Goal: Transaction & Acquisition: Purchase product/service

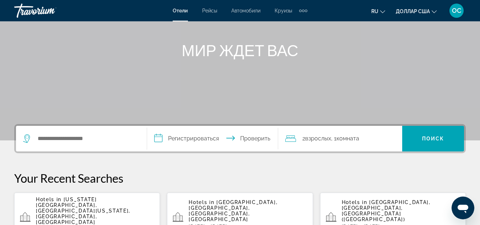
scroll to position [75, 0]
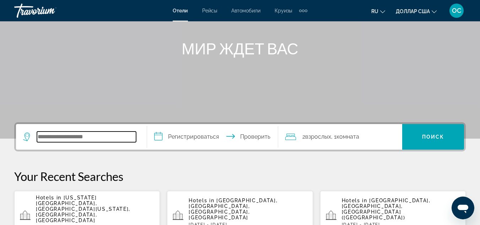
click at [49, 140] on input "Поиск отеля" at bounding box center [86, 136] width 99 height 11
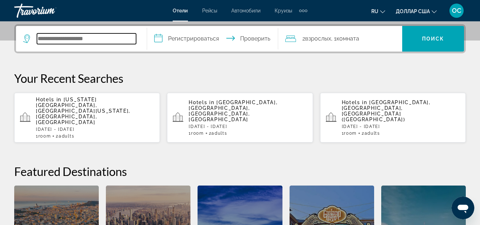
scroll to position [174, 0]
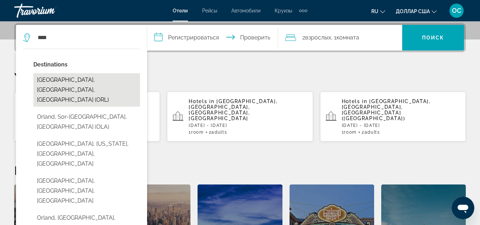
click at [52, 78] on button "[GEOGRAPHIC_DATA], [GEOGRAPHIC_DATA], [GEOGRAPHIC_DATA] (ORL)" at bounding box center [86, 89] width 107 height 33
type input "**********"
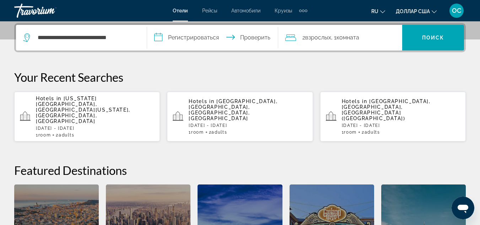
click at [204, 37] on input "**********" at bounding box center [214, 39] width 134 height 28
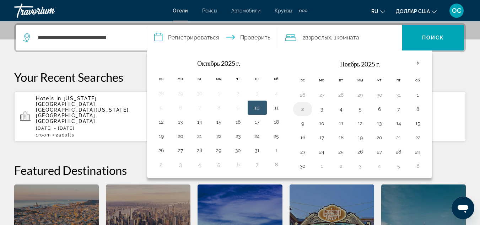
click at [302, 108] on button "2" at bounding box center [302, 109] width 11 height 10
click at [160, 137] on button "19" at bounding box center [161, 136] width 11 height 10
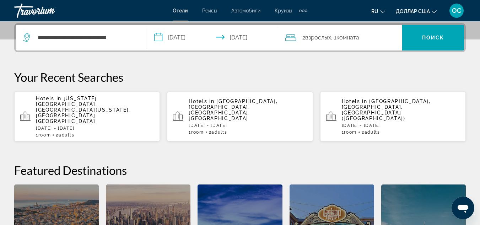
click at [241, 36] on input "**********" at bounding box center [214, 39] width 134 height 28
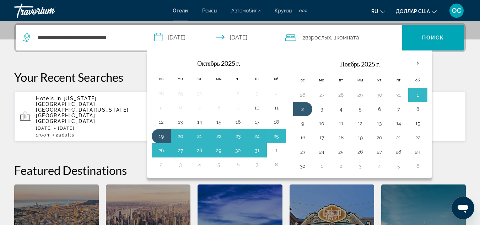
click at [285, 56] on th "Заполнитель навигации" at bounding box center [276, 63] width 19 height 16
click at [276, 134] on button "25" at bounding box center [276, 136] width 11 height 10
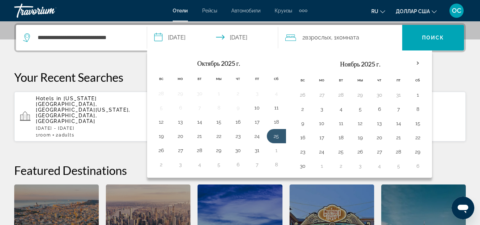
click at [172, 37] on input "**********" at bounding box center [214, 39] width 134 height 28
click at [159, 135] on button "19" at bounding box center [161, 136] width 11 height 10
type input "**********"
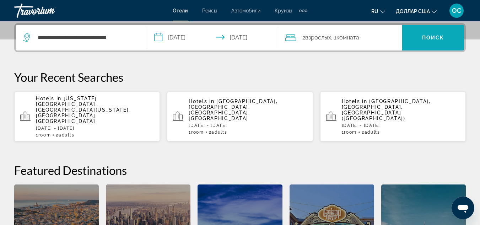
click at [433, 37] on font "Поиск" at bounding box center [433, 38] width 22 height 6
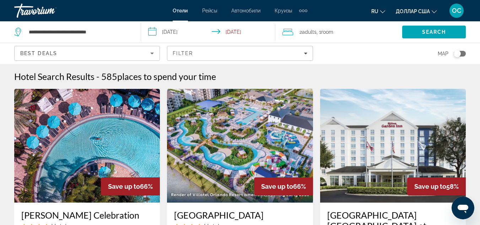
scroll to position [0, 0]
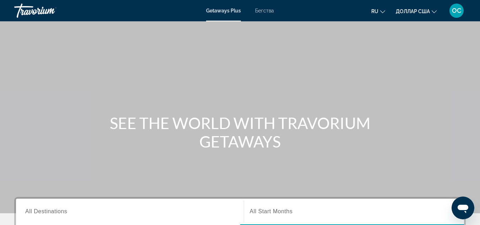
click at [260, 11] on font "Бегства" at bounding box center [264, 11] width 19 height 6
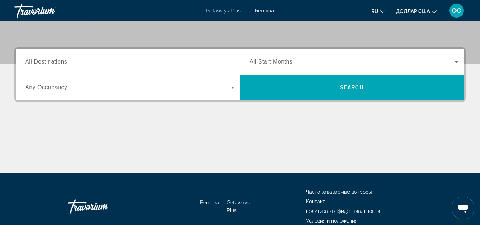
scroll to position [149, 0]
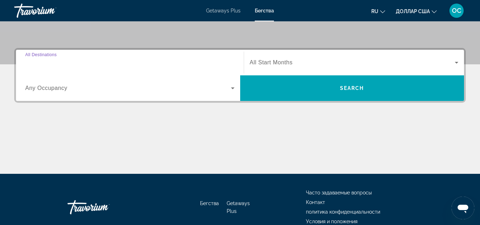
click at [47, 59] on input "Destination All Destinations" at bounding box center [129, 63] width 209 height 9
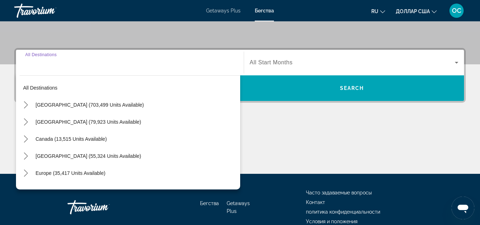
scroll to position [174, 0]
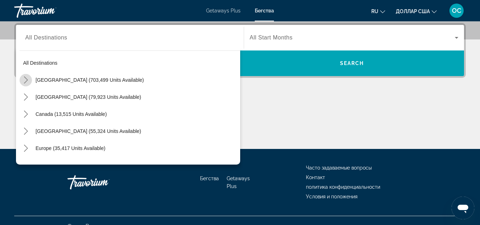
click at [27, 79] on icon "Toggle United States (703,499 units available) submenu" at bounding box center [25, 79] width 7 height 7
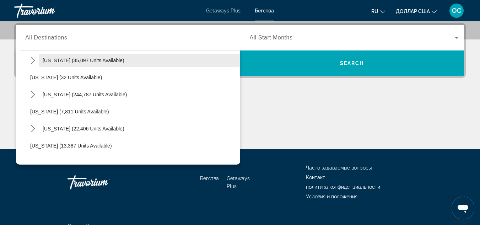
scroll to position [91, 0]
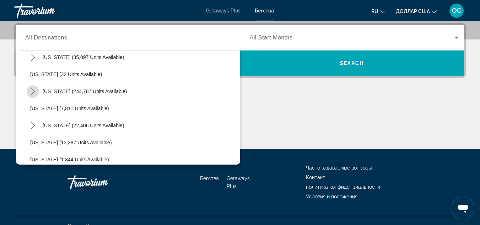
click at [35, 90] on icon "Toggle Florida (244,787 units available) submenu" at bounding box center [32, 91] width 7 height 7
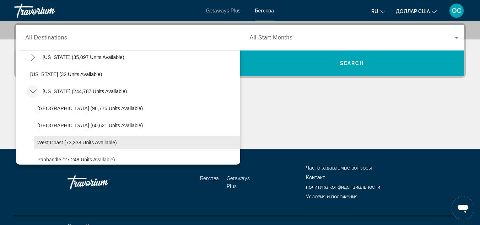
click at [53, 144] on span "West Coast (73,338 units available)" at bounding box center [77, 143] width 80 height 6
type input "**********"
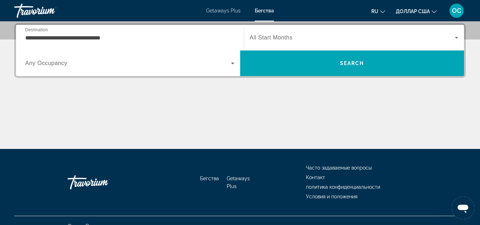
click at [287, 36] on span "All Start Months" at bounding box center [271, 37] width 43 height 6
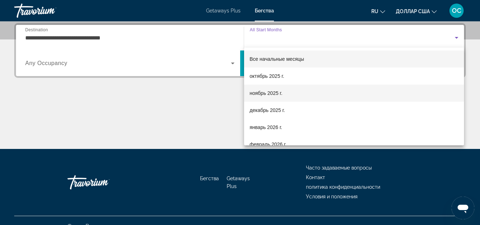
click at [265, 94] on font "ноябрь 2025 г." at bounding box center [266, 93] width 33 height 6
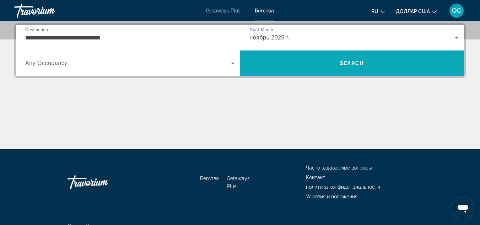
click at [359, 61] on span "Search" at bounding box center [352, 63] width 24 height 6
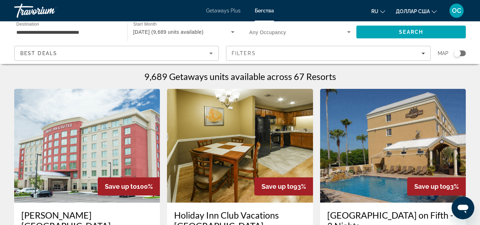
click at [224, 52] on div "Best Deals Filters Map" at bounding box center [240, 53] width 452 height 15
click at [101, 35] on input "**********" at bounding box center [67, 32] width 102 height 9
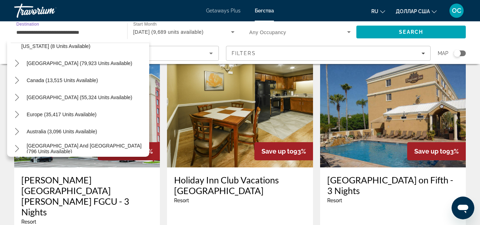
scroll to position [861, 0]
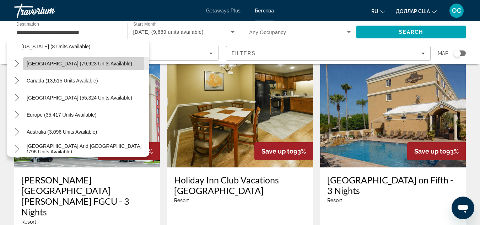
click at [36, 63] on span "Mexico (79,923 units available)" at bounding box center [80, 64] width 106 height 6
type input "**********"
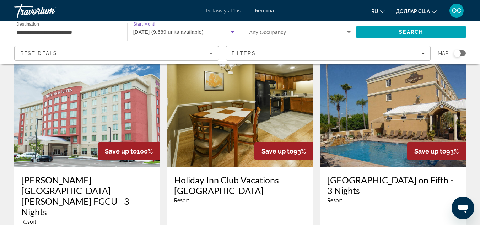
click at [197, 32] on span "November 2025 (9,689 units available)" at bounding box center [168, 32] width 70 height 6
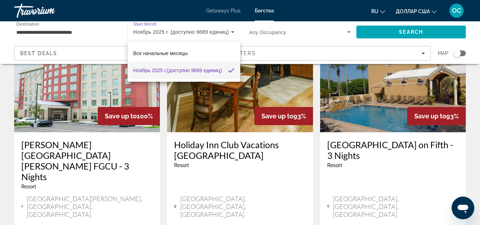
scroll to position [60, 0]
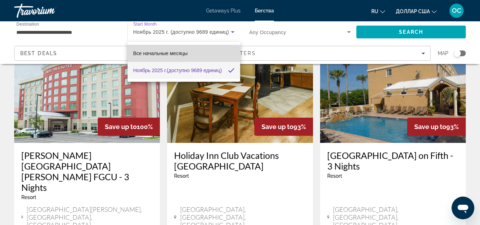
click at [162, 55] on font "Все начальные месяцы" at bounding box center [160, 53] width 54 height 6
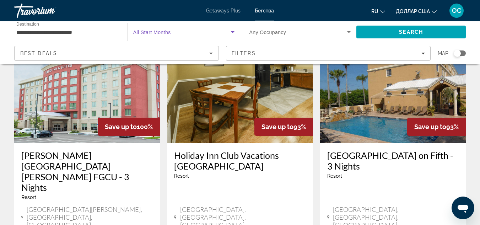
click at [187, 34] on span "Search widget" at bounding box center [182, 32] width 98 height 9
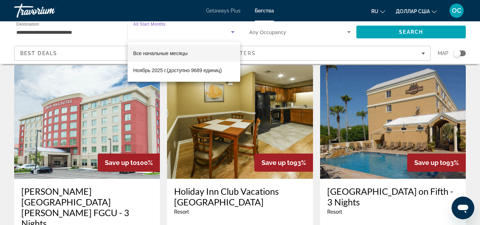
scroll to position [18, 0]
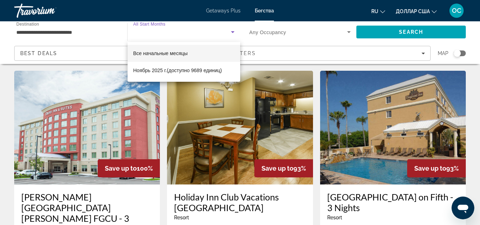
click at [274, 74] on div at bounding box center [240, 112] width 480 height 225
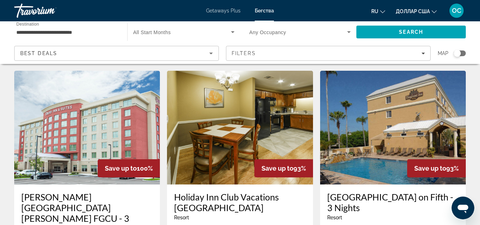
scroll to position [0, 0]
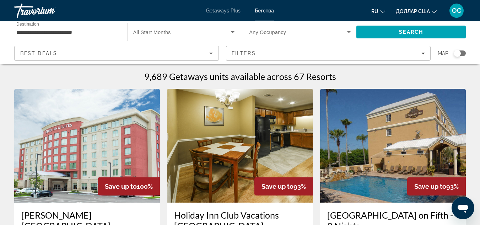
click at [150, 33] on span "All Start Months" at bounding box center [152, 32] width 38 height 6
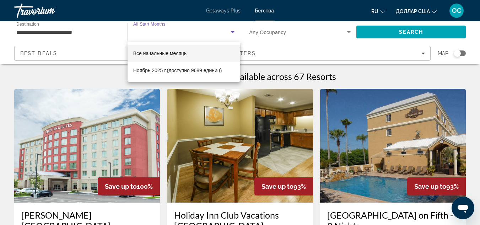
click at [260, 107] on div at bounding box center [240, 112] width 480 height 225
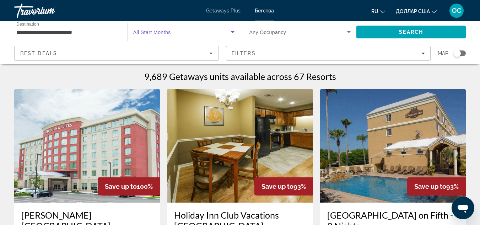
click at [233, 31] on icon "Search widget" at bounding box center [232, 32] width 9 height 9
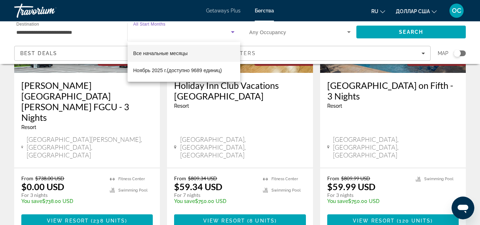
scroll to position [133, 0]
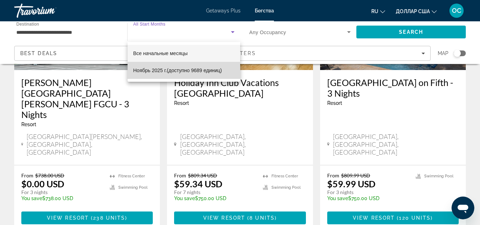
click at [160, 71] on font "Ноябрь 2025 г." at bounding box center [150, 71] width 34 height 6
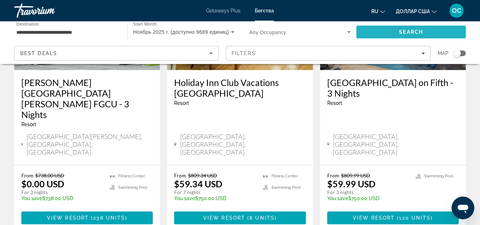
click at [390, 33] on span "Search" at bounding box center [410, 31] width 109 height 17
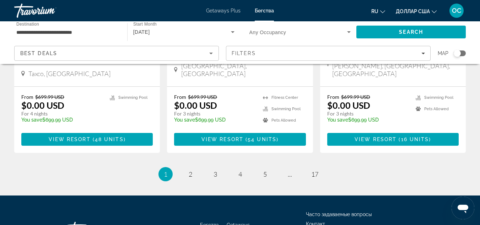
scroll to position [968, 0]
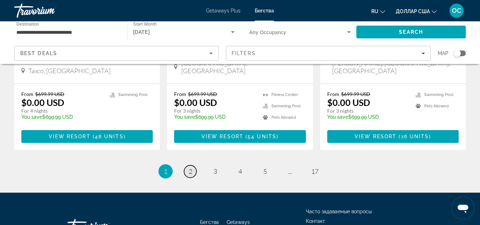
click at [192, 167] on span "2" at bounding box center [191, 171] width 4 height 8
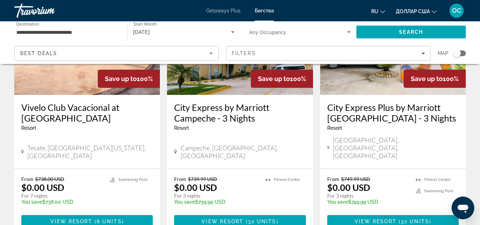
scroll to position [996, 0]
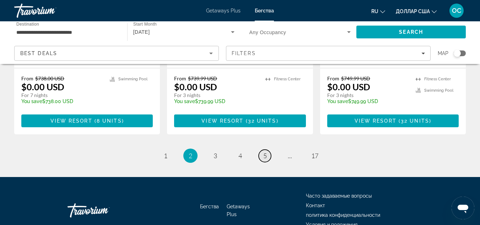
click at [265, 152] on span "5" at bounding box center [265, 156] width 4 height 8
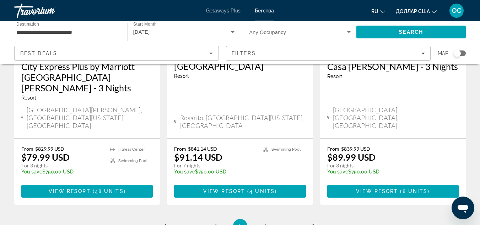
scroll to position [985, 0]
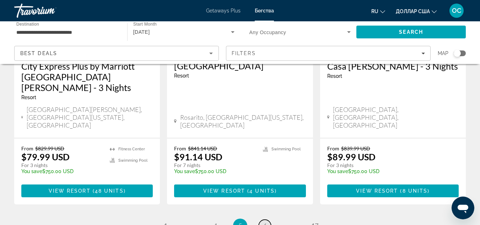
click at [264, 222] on span "6" at bounding box center [265, 226] width 4 height 8
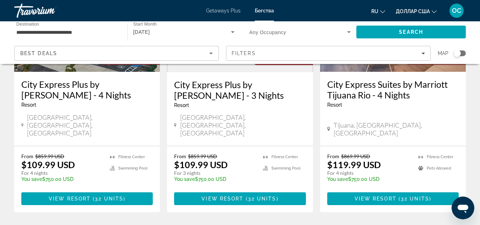
scroll to position [924, 0]
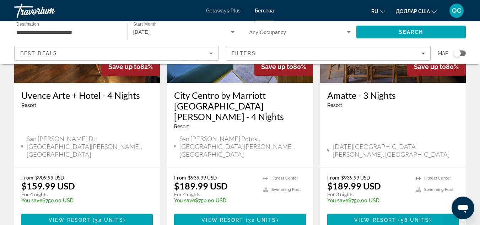
scroll to position [929, 0]
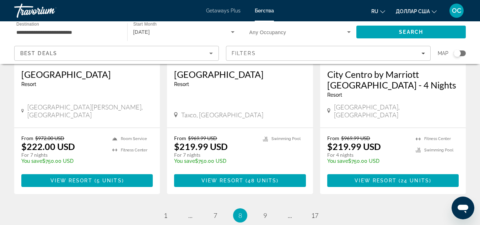
scroll to position [945, 0]
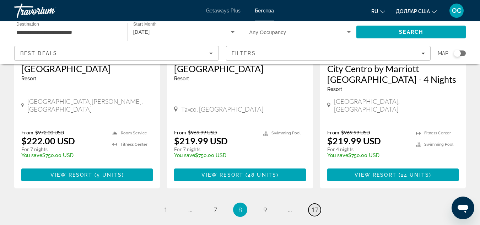
click at [314, 206] on span "17" at bounding box center [314, 210] width 7 height 8
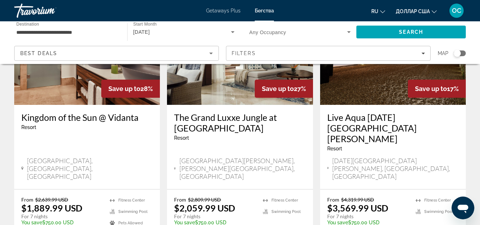
scroll to position [377, 0]
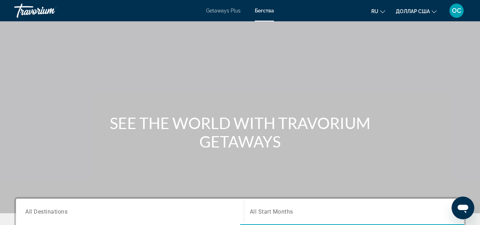
scroll to position [63, 0]
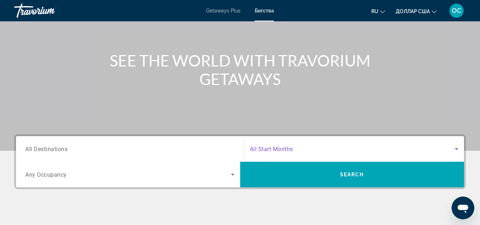
click at [458, 149] on icon "Search widget" at bounding box center [456, 149] width 9 height 9
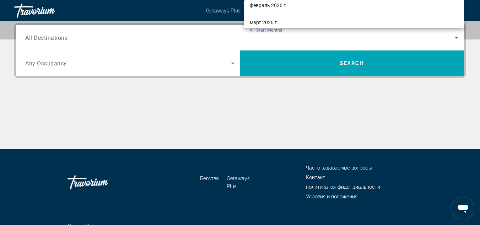
scroll to position [89, 0]
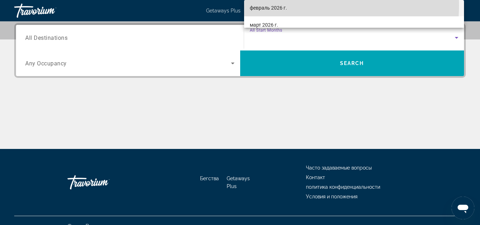
click at [282, 5] on font "февраль 2026 г." at bounding box center [268, 8] width 37 height 6
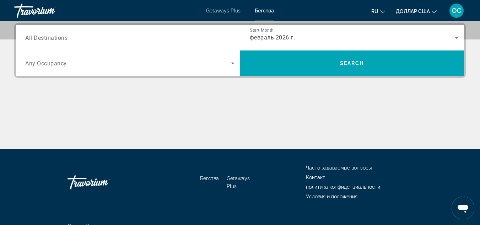
click at [39, 38] on span "All Destinations" at bounding box center [46, 37] width 42 height 7
click at [39, 38] on input "Destination All Destinations" at bounding box center [129, 38] width 209 height 9
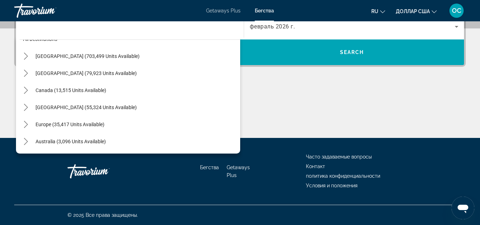
scroll to position [12, 0]
click at [27, 73] on icon "Toggle Mexico (79,923 units available) submenu" at bounding box center [26, 73] width 4 height 7
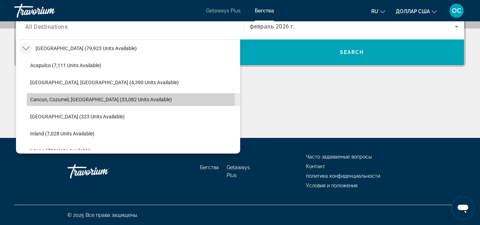
click at [92, 98] on span "Cancun, Cozumel, Riviera Maya (33,082 units available)" at bounding box center [101, 100] width 142 height 6
type input "**********"
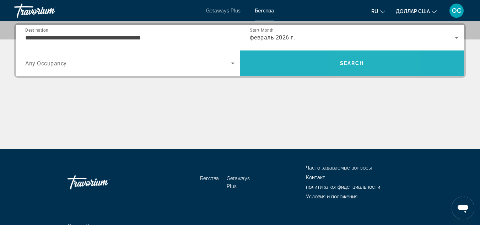
click at [356, 61] on span "Search" at bounding box center [352, 63] width 24 height 6
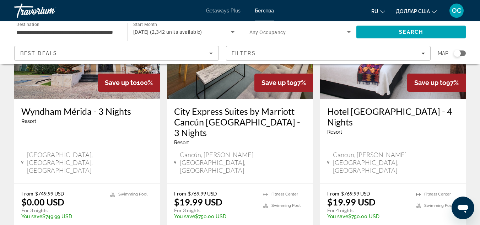
scroll to position [102, 0]
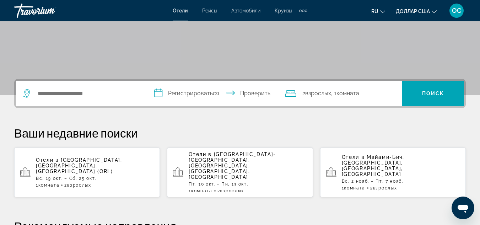
scroll to position [118, 0]
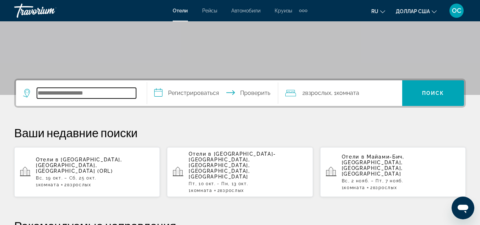
click at [100, 88] on input "Поиск отеля" at bounding box center [86, 93] width 99 height 11
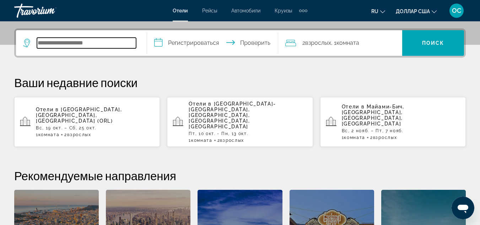
scroll to position [174, 0]
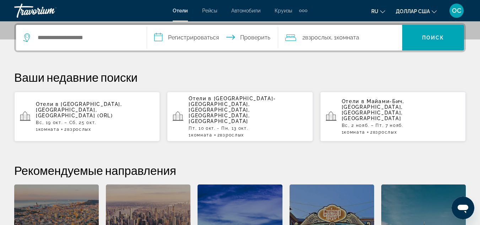
click at [340, 108] on app-hotels-recent-search "Отели в [GEOGRAPHIC_DATA], [GEOGRAPHIC_DATA], [GEOGRAPHIC_DATA], [GEOGRAPHIC_DA…" at bounding box center [393, 117] width 146 height 50
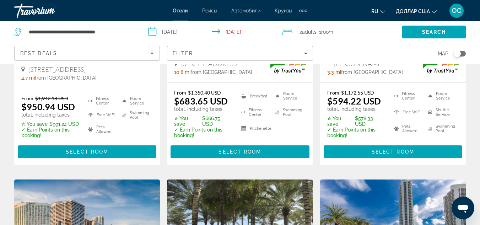
scroll to position [202, 0]
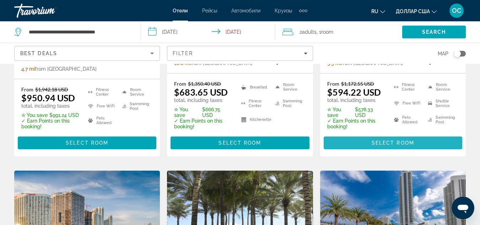
click at [388, 134] on span "Основное содержание" at bounding box center [393, 142] width 139 height 17
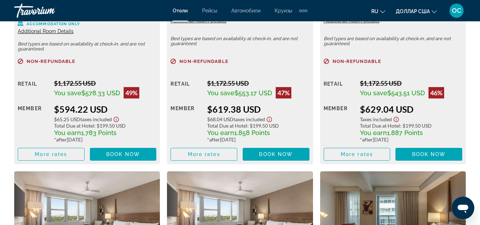
scroll to position [1225, 0]
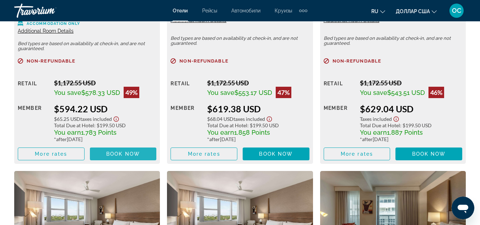
click at [126, 153] on span "Book now" at bounding box center [123, 154] width 34 height 6
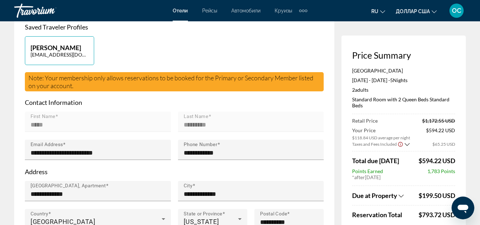
scroll to position [176, 0]
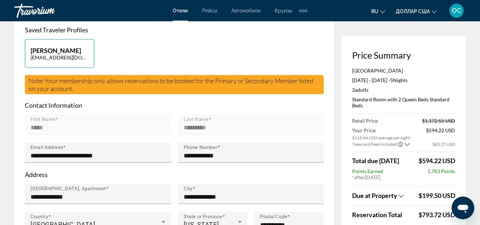
drag, startPoint x: 406, startPoint y: 184, endPoint x: 401, endPoint y: 126, distance: 58.1
click at [401, 126] on div "Retail Price $1,172.55 USD Your Price $118.84 USD average per night $594.22 USD…" at bounding box center [403, 200] width 103 height 165
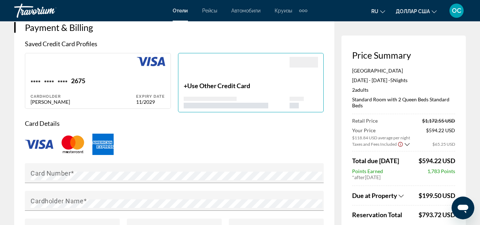
scroll to position [558, 0]
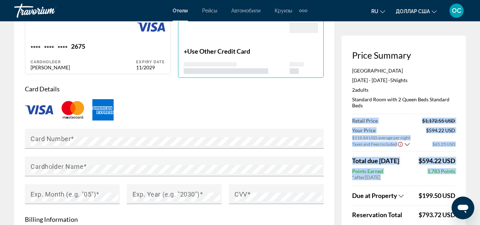
drag, startPoint x: 348, startPoint y: 185, endPoint x: 346, endPoint y: 99, distance: 85.7
click at [346, 99] on div "Price Summary [GEOGRAPHIC_DATA] [DATE] - [DATE] - 5 Night Nights 2 Adult Adults…" at bounding box center [403, 208] width 124 height 344
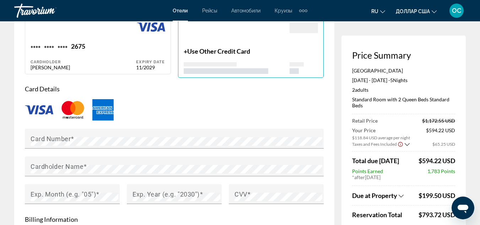
click at [324, 184] on div "CVV" at bounding box center [276, 198] width 102 height 28
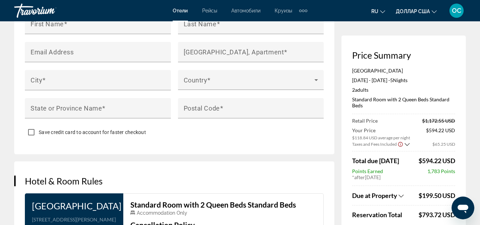
scroll to position [773, 0]
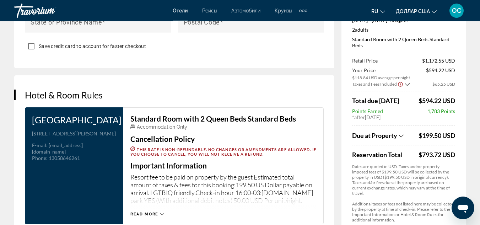
scroll to position [857, 0]
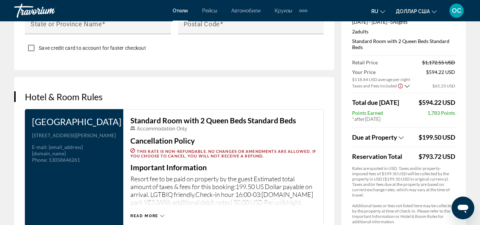
click at [401, 136] on icon "Show Taxes and Fees breakdown" at bounding box center [401, 137] width 5 height 3
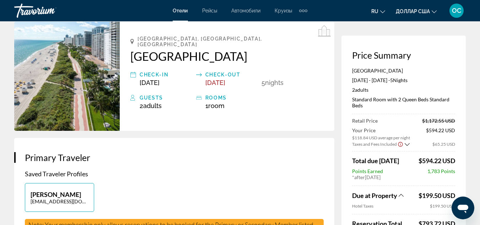
scroll to position [0, 0]
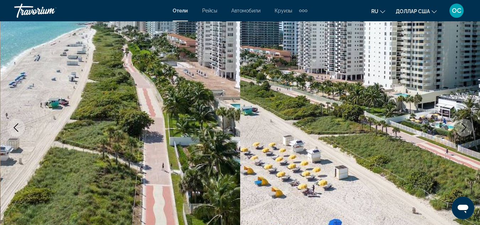
scroll to position [37, 0]
